Goal: Information Seeking & Learning: Learn about a topic

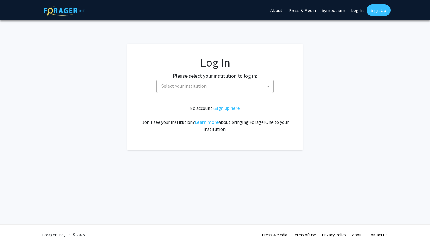
select select
click at [196, 93] on fg-card-body "Log In Please select your institution to log in: Baylor University Brandeis Uni…" at bounding box center [215, 97] width 152 height 83
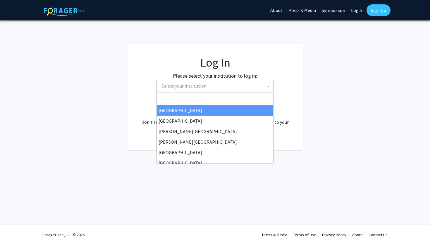
click at [196, 88] on span "Select your institution" at bounding box center [183, 86] width 45 height 6
click at [352, 15] on link "Log In" at bounding box center [357, 10] width 18 height 20
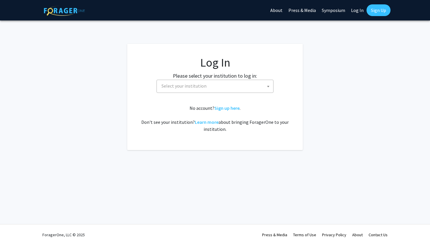
click at [358, 10] on link "Log In" at bounding box center [357, 10] width 18 height 20
click at [353, 9] on link "Log In" at bounding box center [355, 10] width 18 height 20
click at [216, 85] on span "Select your institution" at bounding box center [214, 86] width 114 height 12
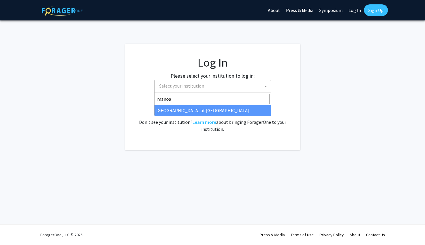
type input "manoa"
select select "18"
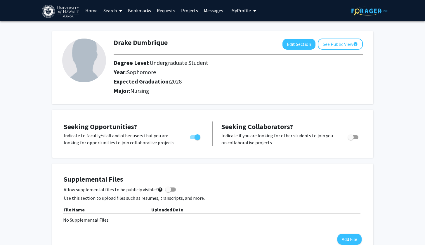
click at [112, 12] on link "Search" at bounding box center [113, 10] width 25 height 20
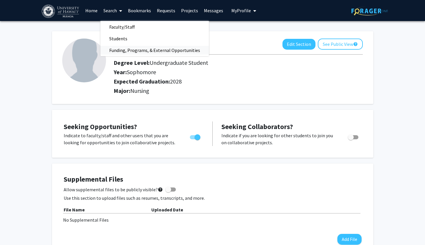
click at [120, 51] on span "Funding, Programs, & External Opportunities" at bounding box center [155, 50] width 108 height 12
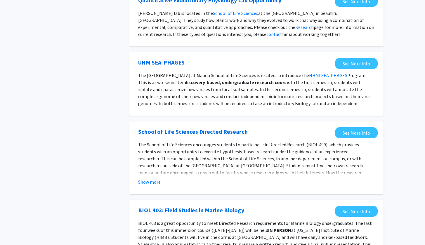
scroll to position [508, 0]
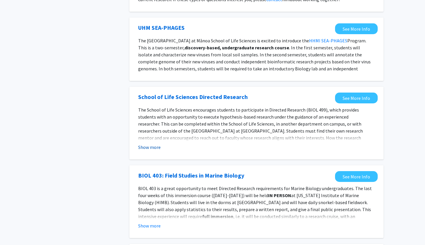
click at [148, 144] on button "Show more" at bounding box center [149, 147] width 23 height 7
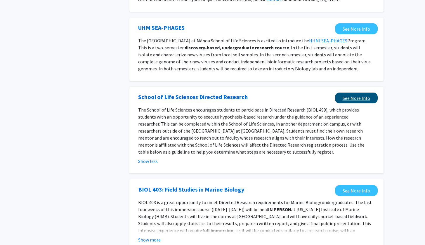
click at [355, 93] on link "See More Info" at bounding box center [356, 98] width 43 height 11
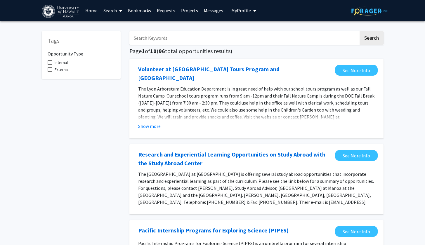
scroll to position [0, 0]
click at [265, 44] on input "Search Keywords" at bounding box center [243, 37] width 229 height 13
type input "medica"
click at [371, 39] on button "Search" at bounding box center [372, 37] width 24 height 13
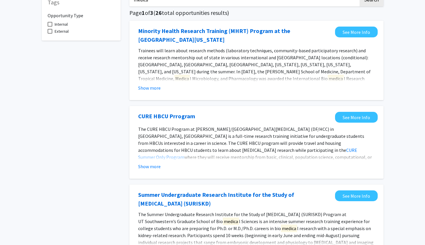
scroll to position [30, 0]
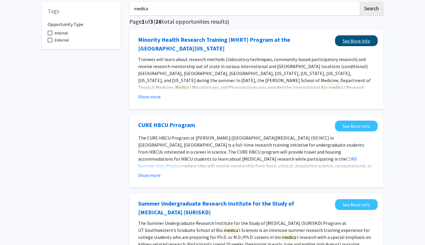
click at [348, 41] on link "See More Info" at bounding box center [356, 40] width 43 height 11
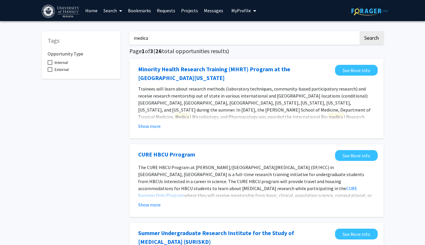
scroll to position [0, 0]
click at [59, 8] on img at bounding box center [61, 11] width 39 height 13
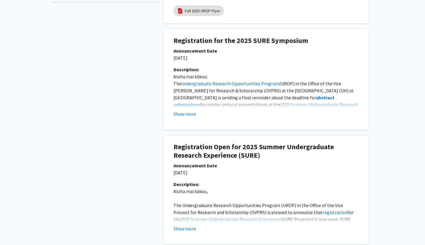
scroll to position [289, 0]
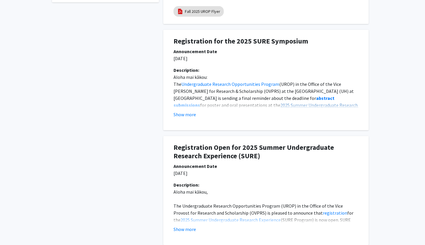
click at [187, 108] on link "2025 Summer Undergraduate Research Experience (SURE) Symposium" at bounding box center [266, 108] width 185 height 13
click at [188, 116] on button "Show more" at bounding box center [185, 114] width 23 height 7
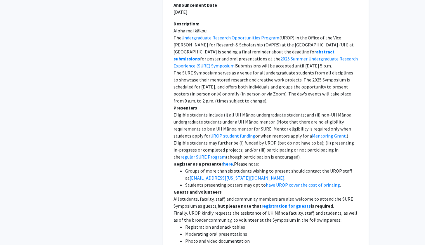
scroll to position [341, 0]
